Goal: Task Accomplishment & Management: Use online tool/utility

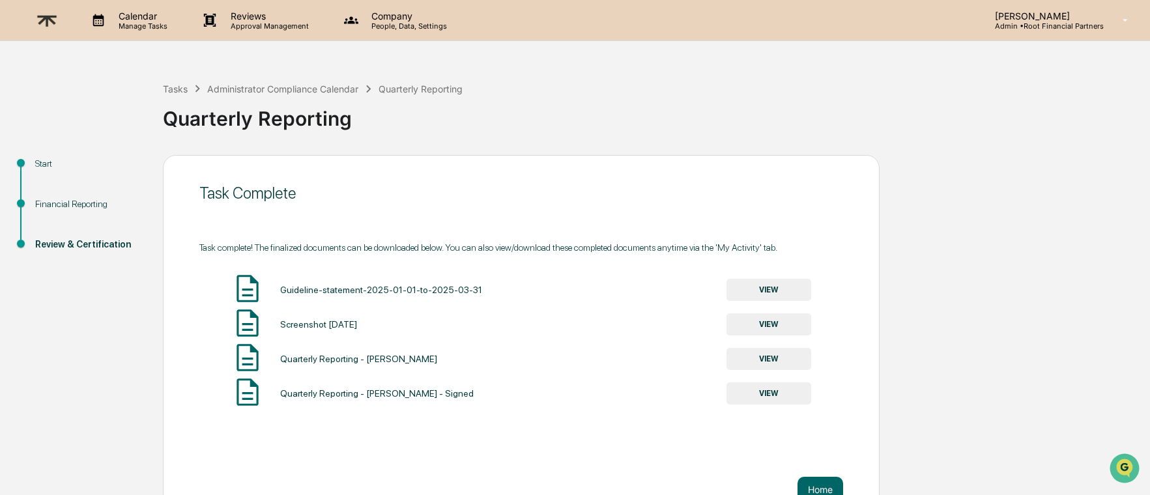
click at [51, 16] on img at bounding box center [46, 21] width 31 height 32
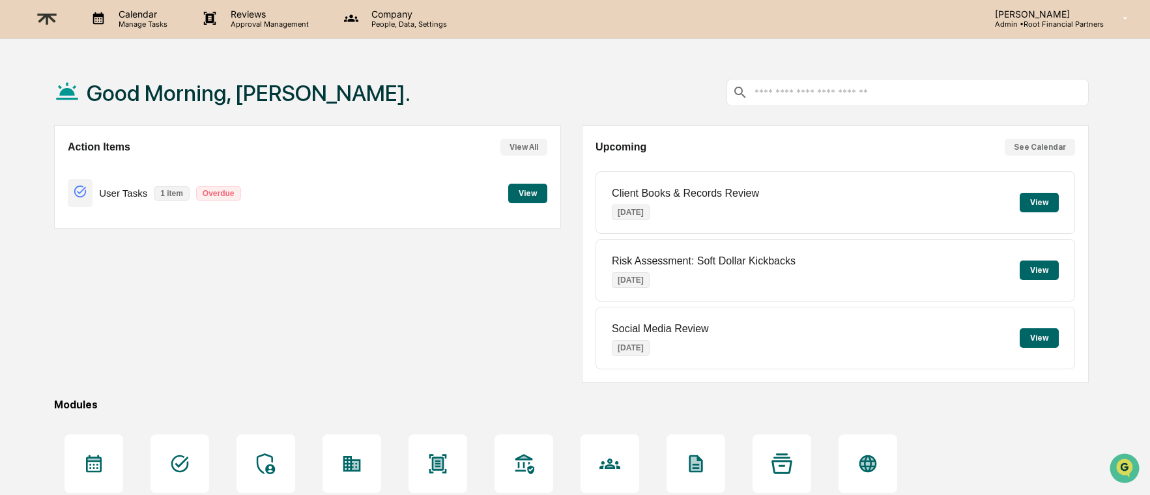
scroll to position [3, 0]
click at [1034, 197] on button "View" at bounding box center [1039, 202] width 39 height 20
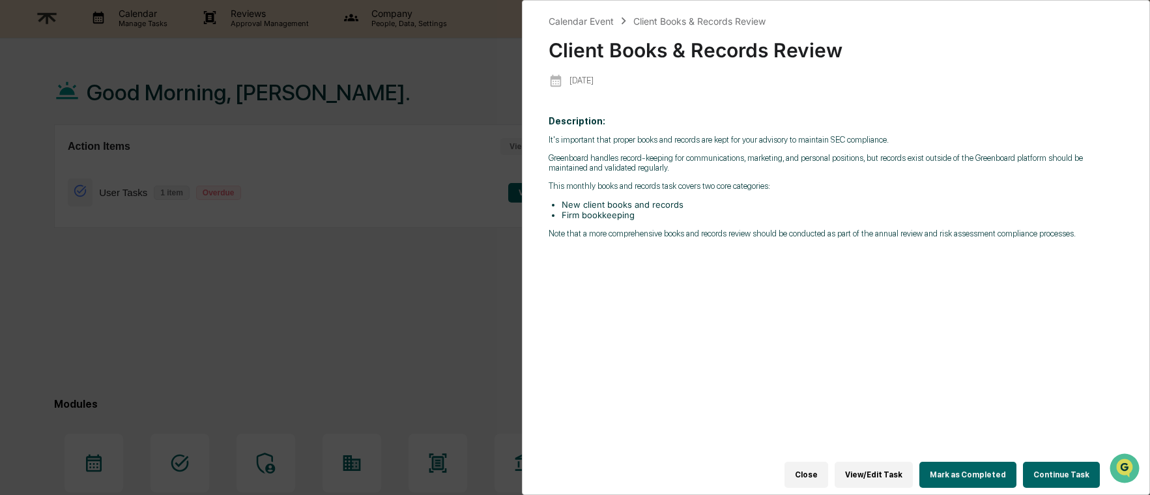
click at [368, 274] on div "Calendar Event Client Books & Records Review Client Books & Records Review 2025…" at bounding box center [575, 247] width 1150 height 495
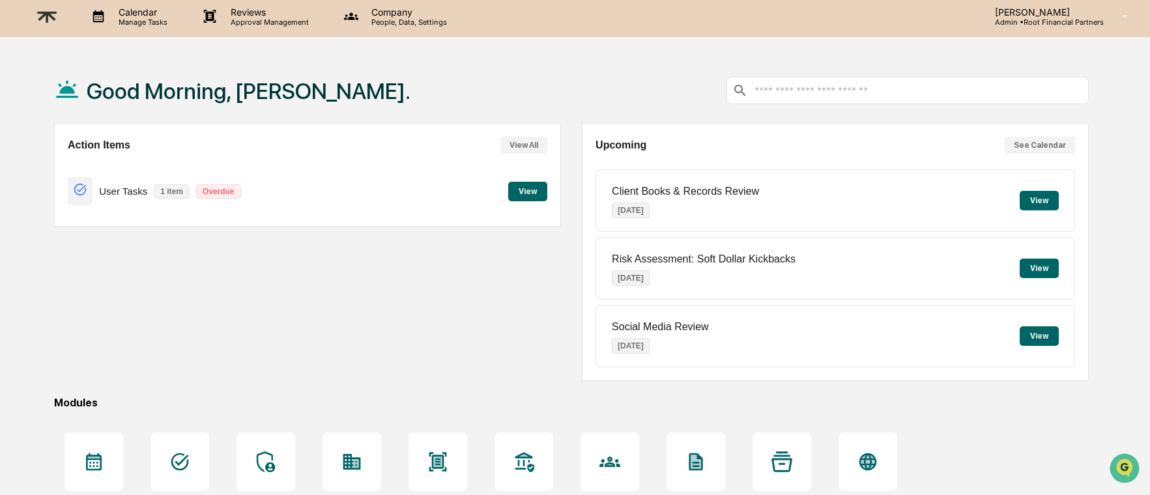
scroll to position [0, 0]
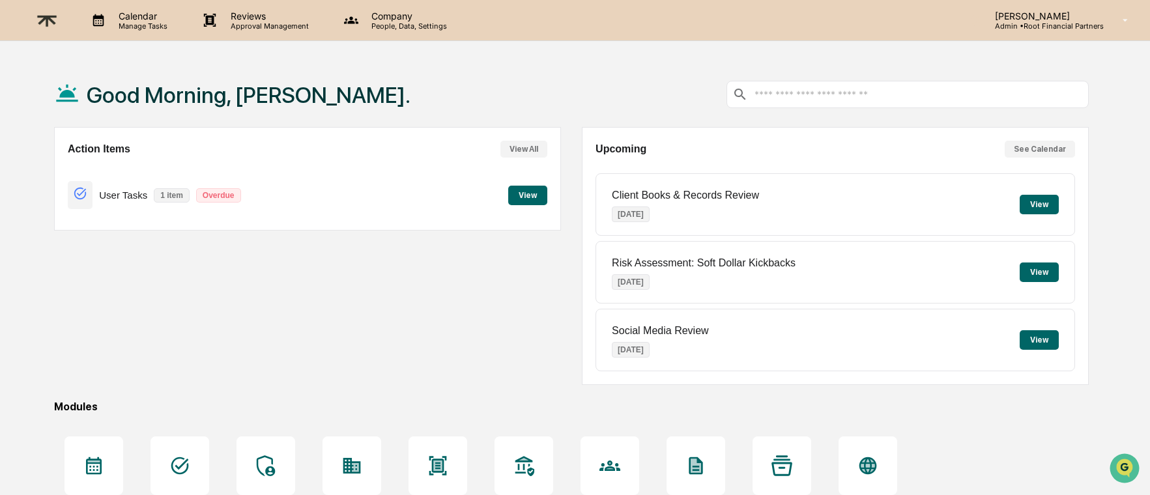
click at [1073, 18] on p "[PERSON_NAME]" at bounding box center [1044, 15] width 119 height 11
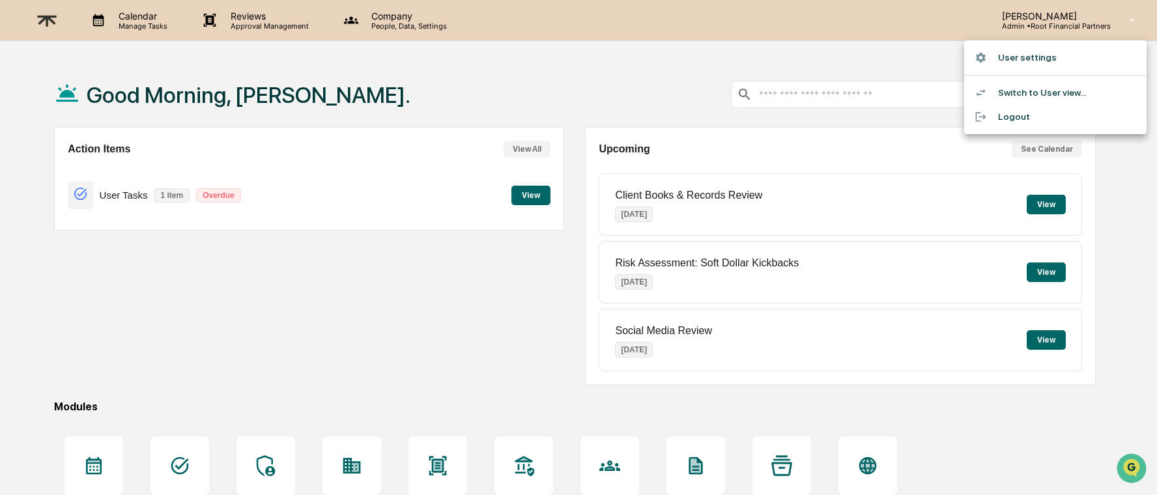
click at [289, 96] on div at bounding box center [578, 247] width 1157 height 495
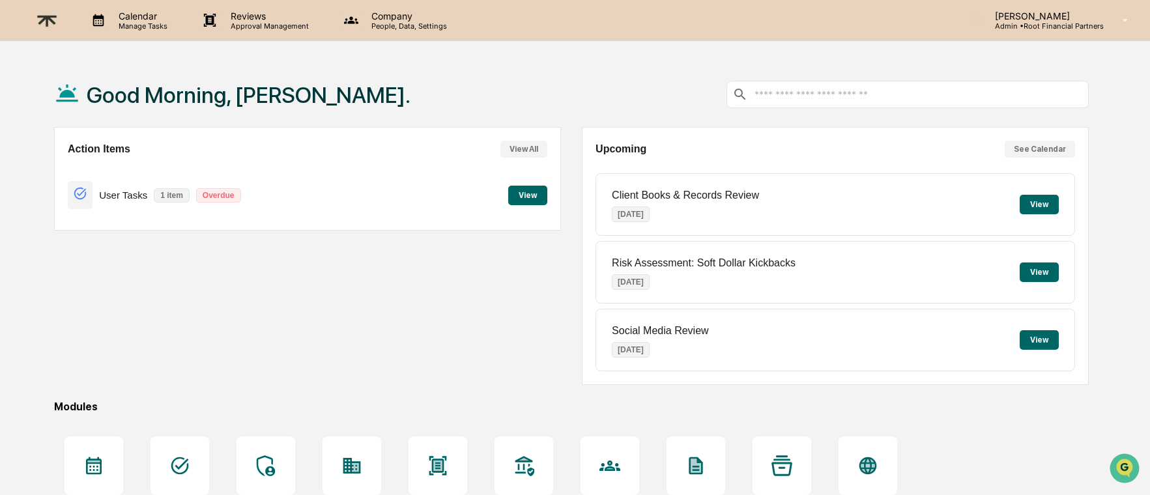
scroll to position [62, 0]
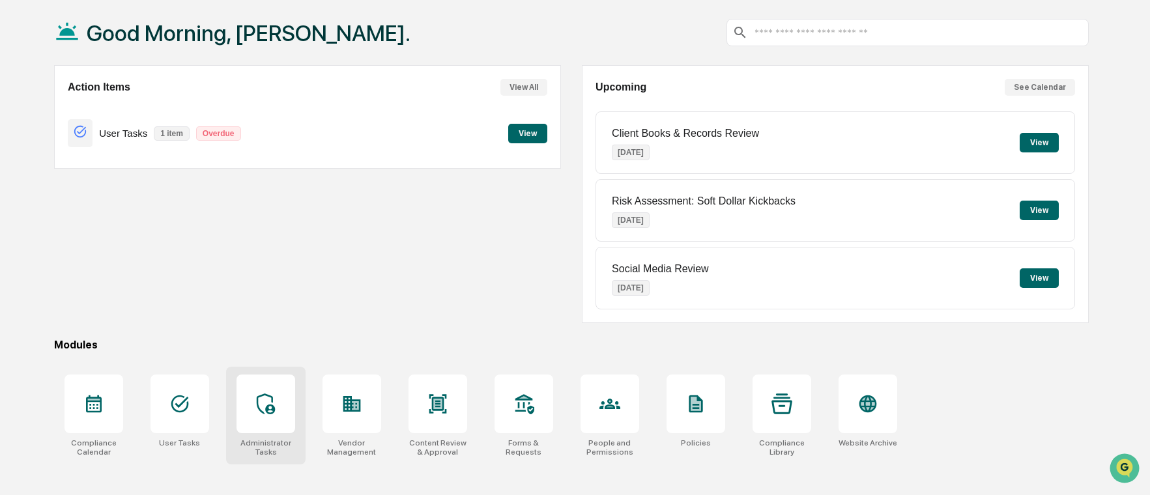
click at [239, 413] on div at bounding box center [266, 404] width 59 height 59
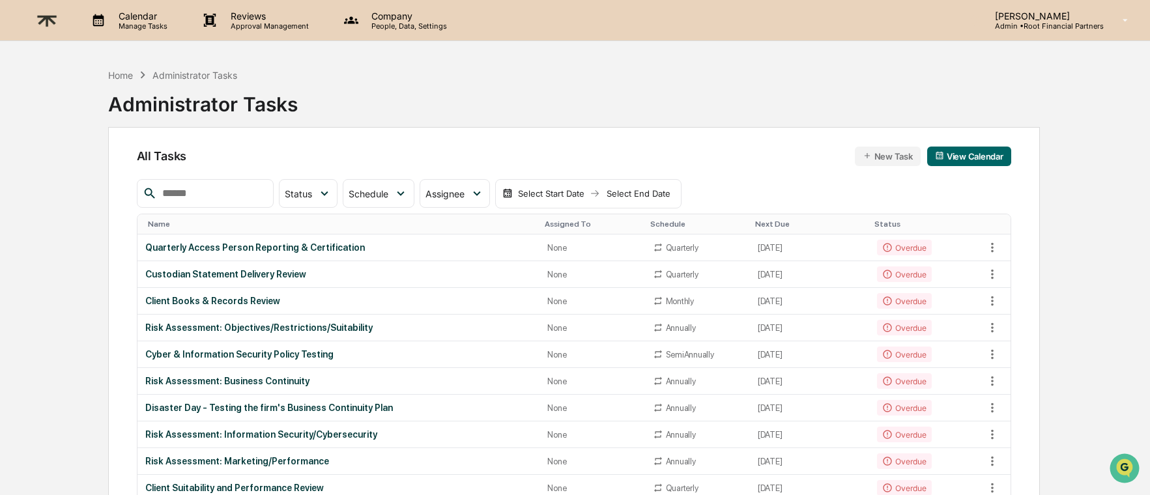
click at [255, 20] on p "Reviews" at bounding box center [267, 15] width 95 height 11
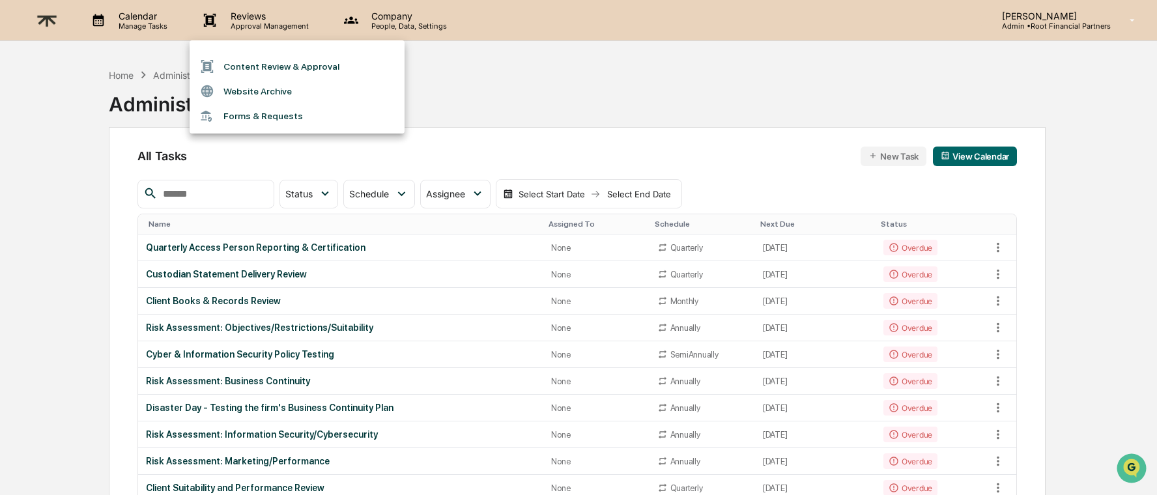
click at [276, 115] on li "Forms & Requests" at bounding box center [297, 116] width 215 height 24
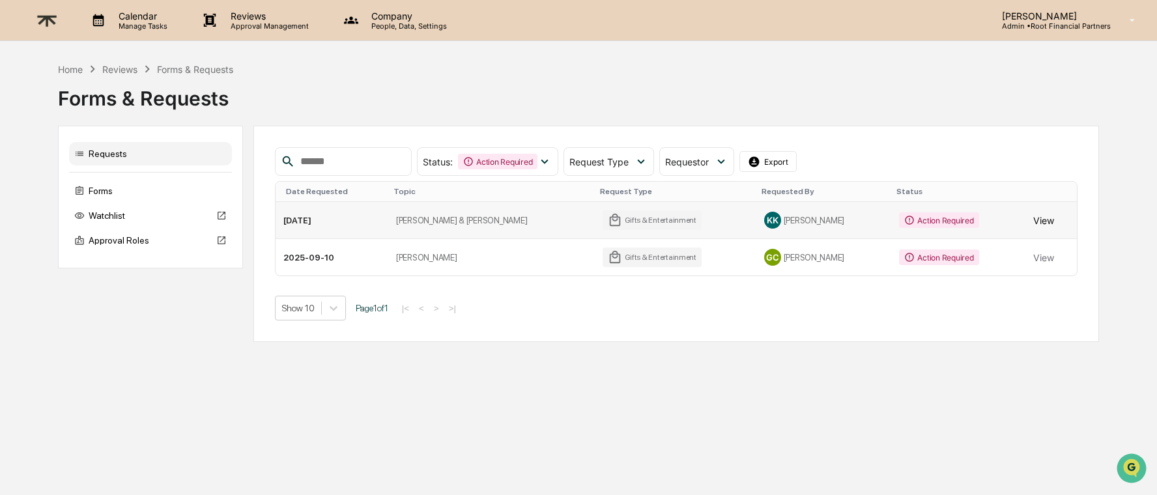
click at [1040, 219] on button "View" at bounding box center [1044, 220] width 21 height 26
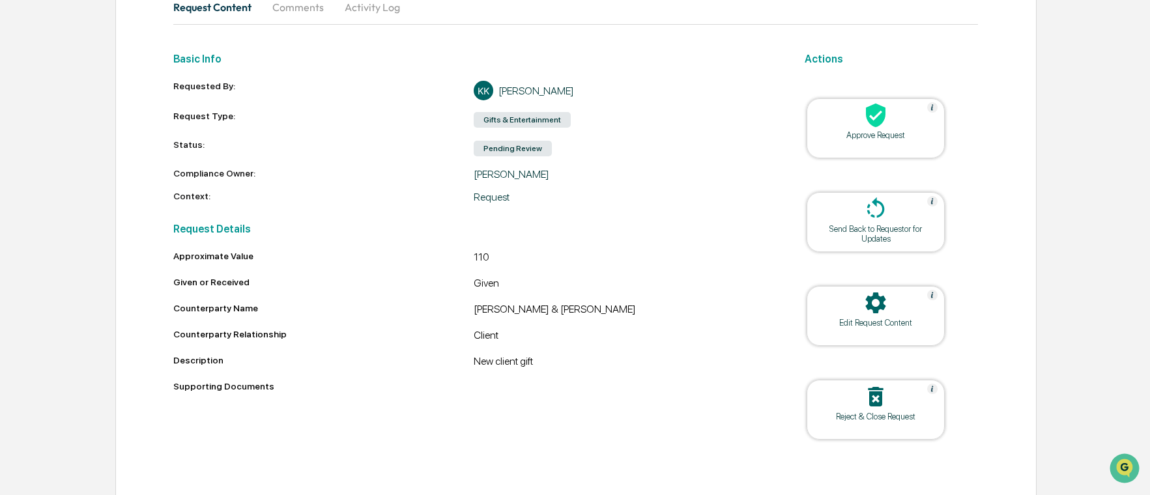
scroll to position [149, 0]
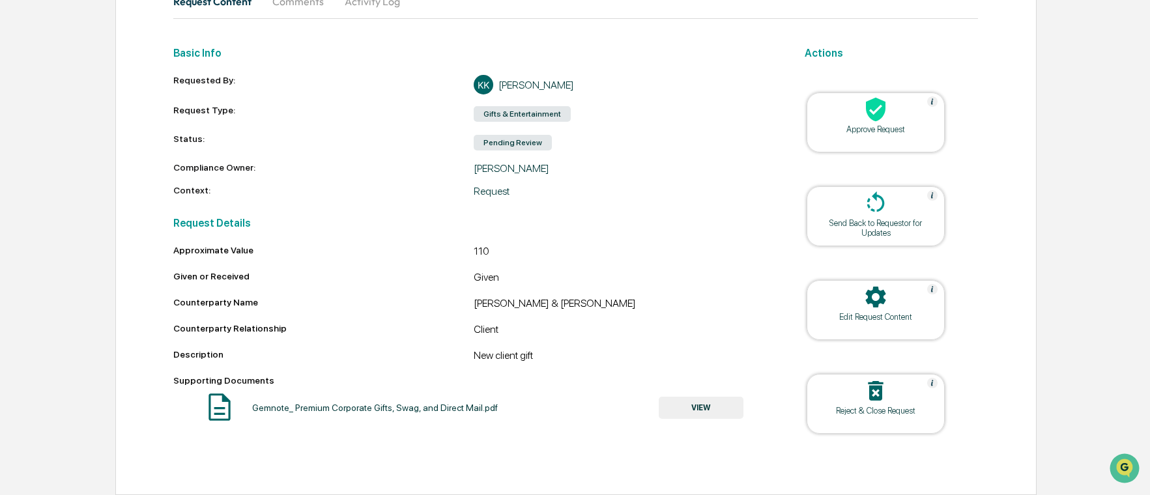
click at [867, 121] on icon at bounding box center [876, 109] width 26 height 26
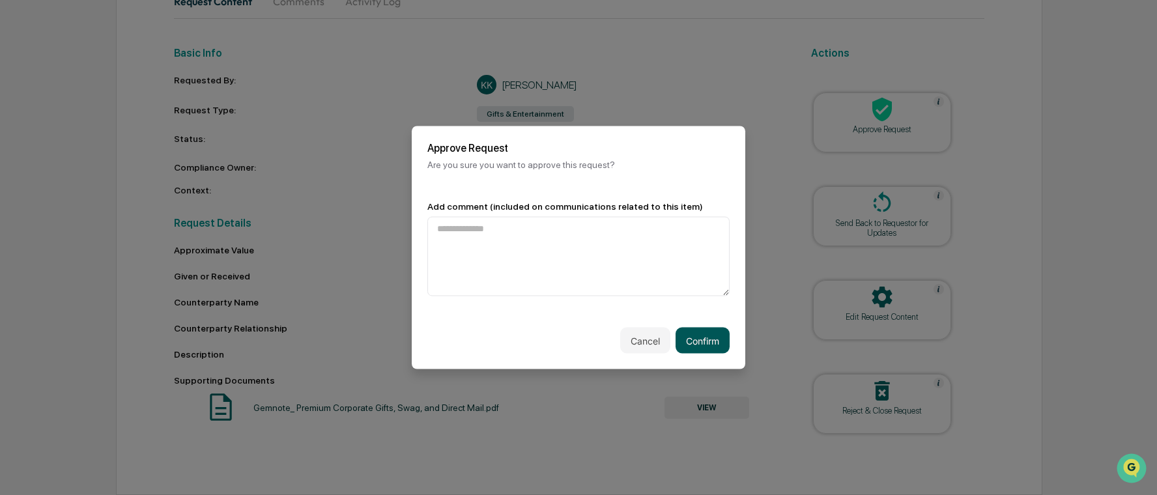
click at [699, 339] on button "Confirm" at bounding box center [703, 341] width 54 height 26
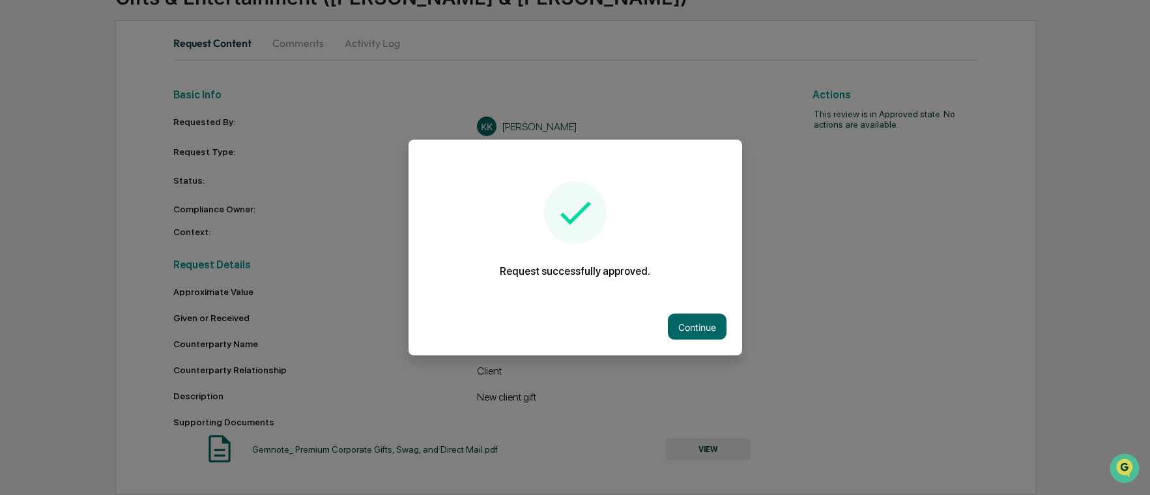
scroll to position [108, 0]
click at [698, 321] on button "Continue" at bounding box center [697, 327] width 59 height 26
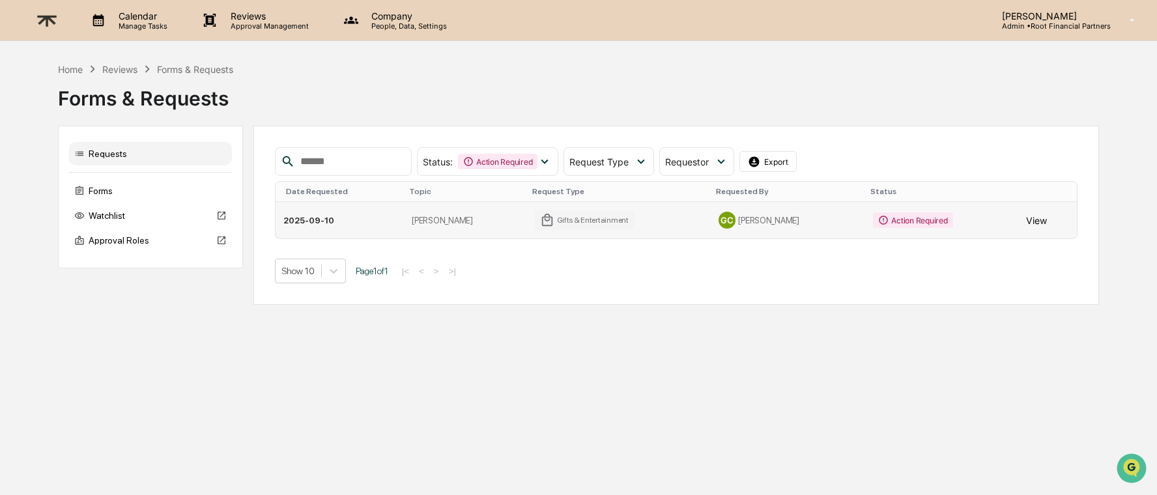
click at [1042, 225] on button "View" at bounding box center [1036, 220] width 21 height 26
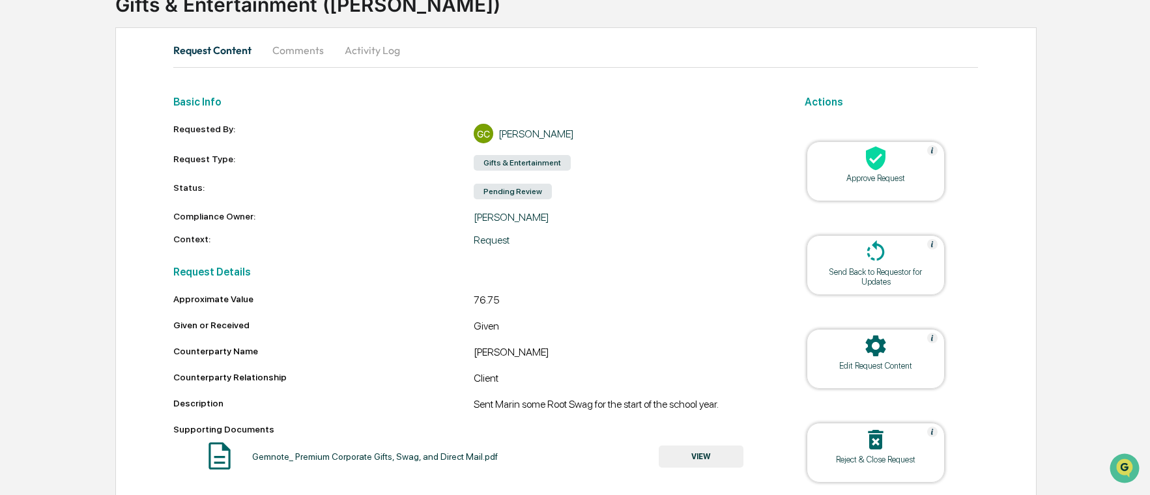
scroll to position [149, 0]
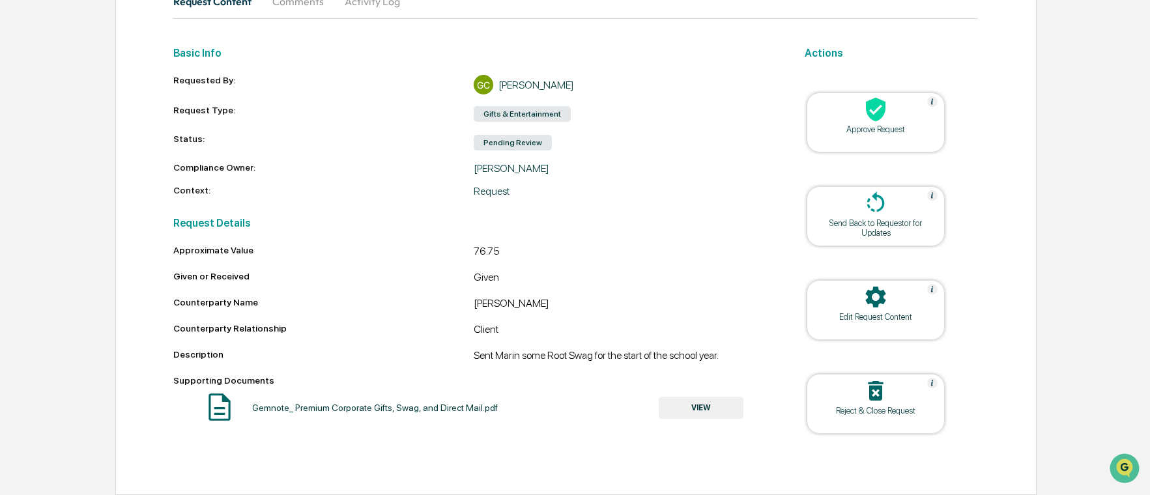
click at [895, 112] on div at bounding box center [876, 110] width 130 height 28
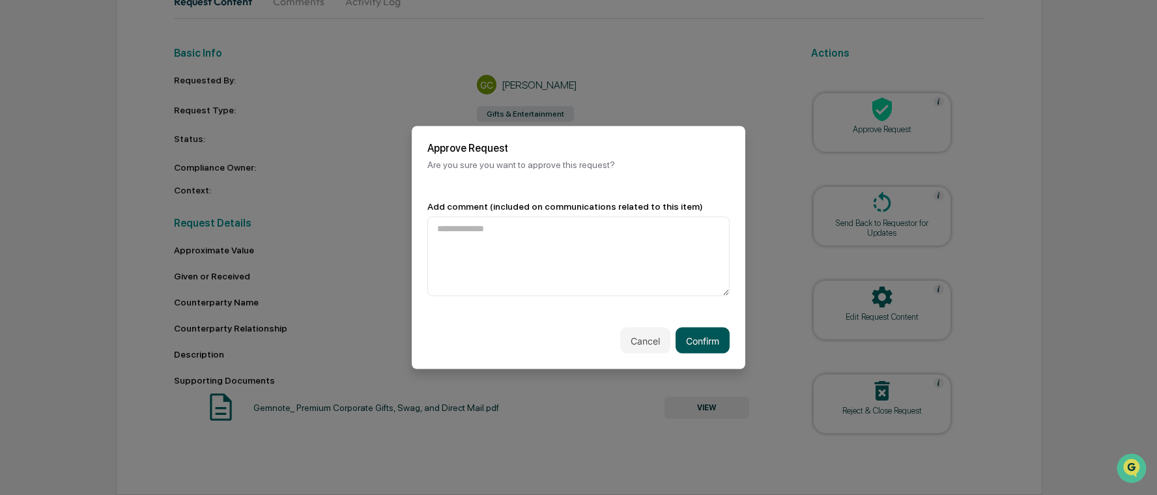
click at [715, 341] on button "Confirm" at bounding box center [703, 341] width 54 height 26
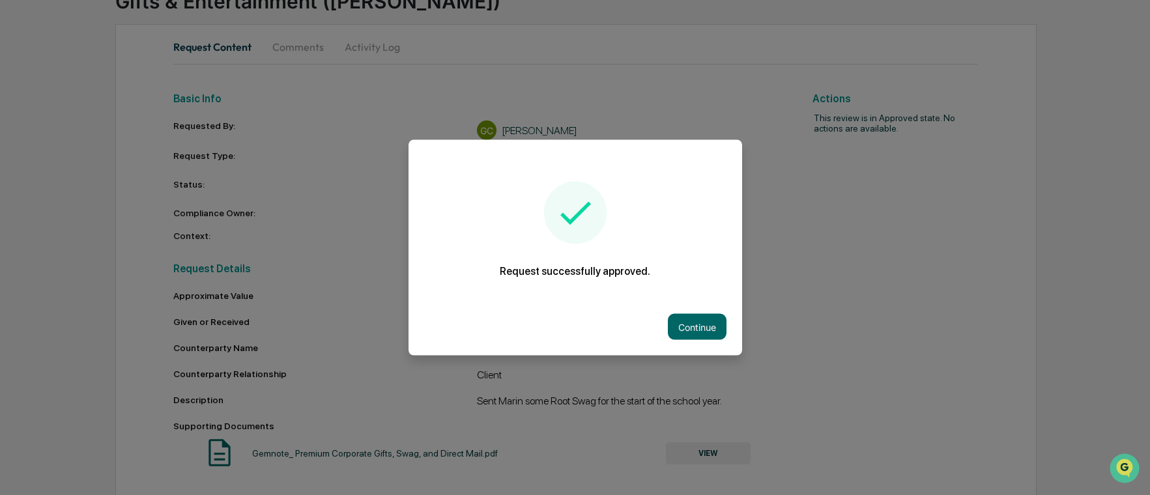
scroll to position [108, 0]
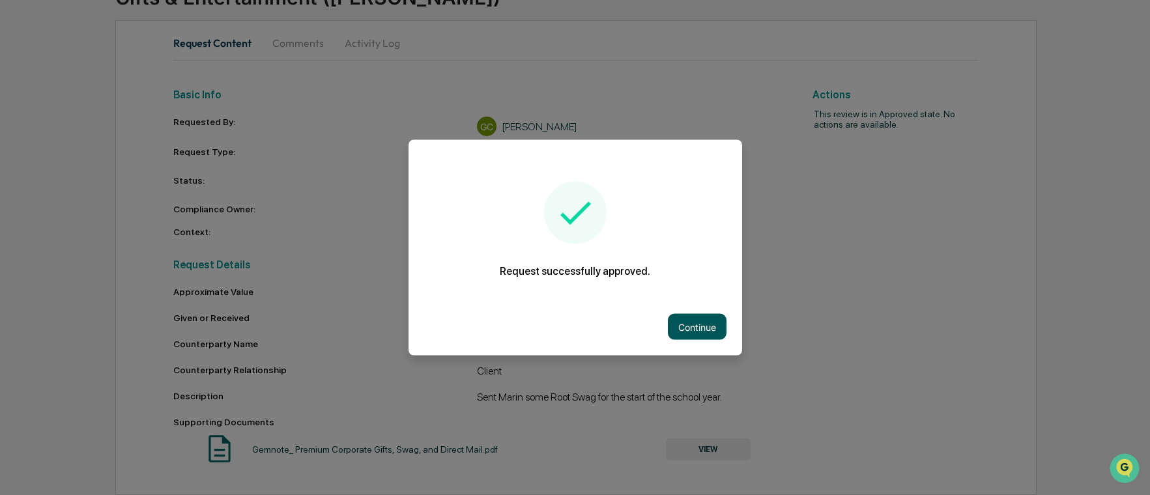
click at [699, 326] on button "Continue" at bounding box center [697, 327] width 59 height 26
